Goal: Check status

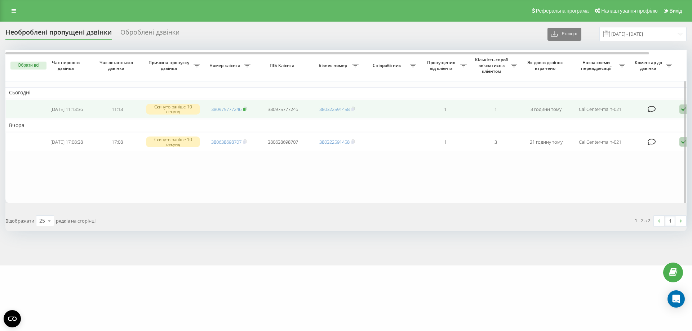
click at [247, 110] on icon at bounding box center [244, 109] width 3 height 4
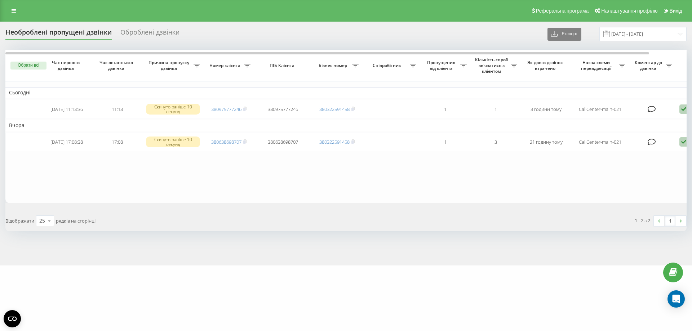
click at [115, 49] on div "Необроблені пропущені дзвінки Оброблені дзвінки Експорт .csv .xlsx [DATE] - [DA…" at bounding box center [345, 129] width 681 height 204
